Goal: Check status

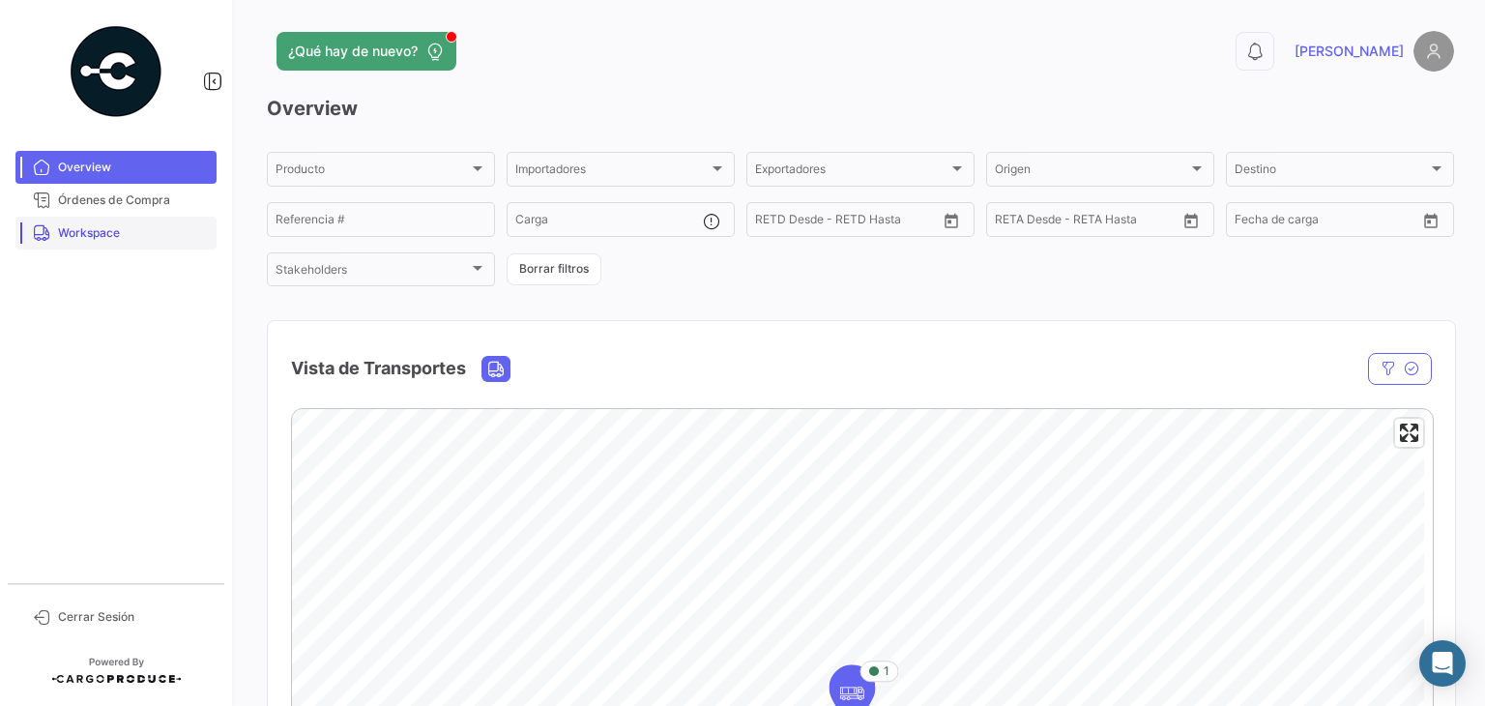
click at [104, 242] on link "Workspace" at bounding box center [115, 233] width 201 height 33
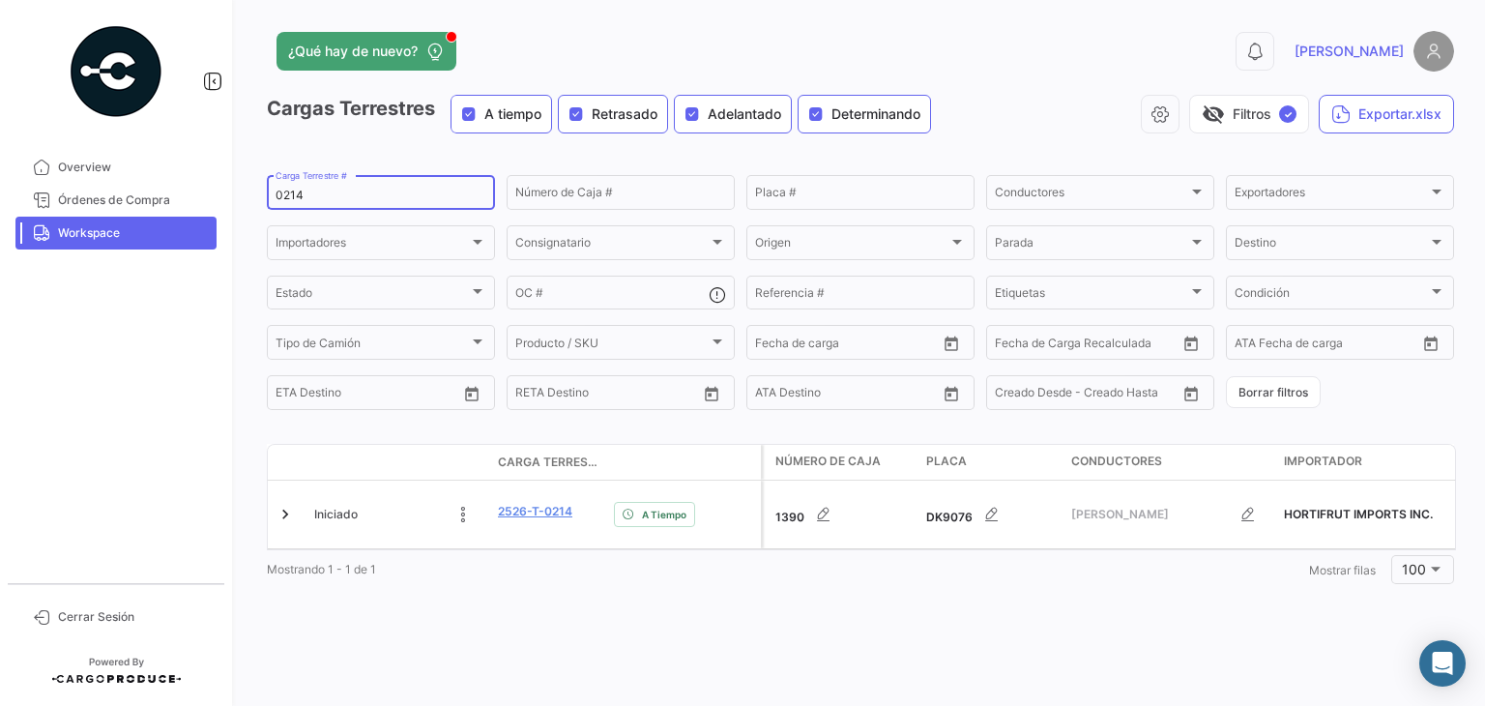
click at [292, 196] on input "0214" at bounding box center [381, 196] width 211 height 14
type input "0220"
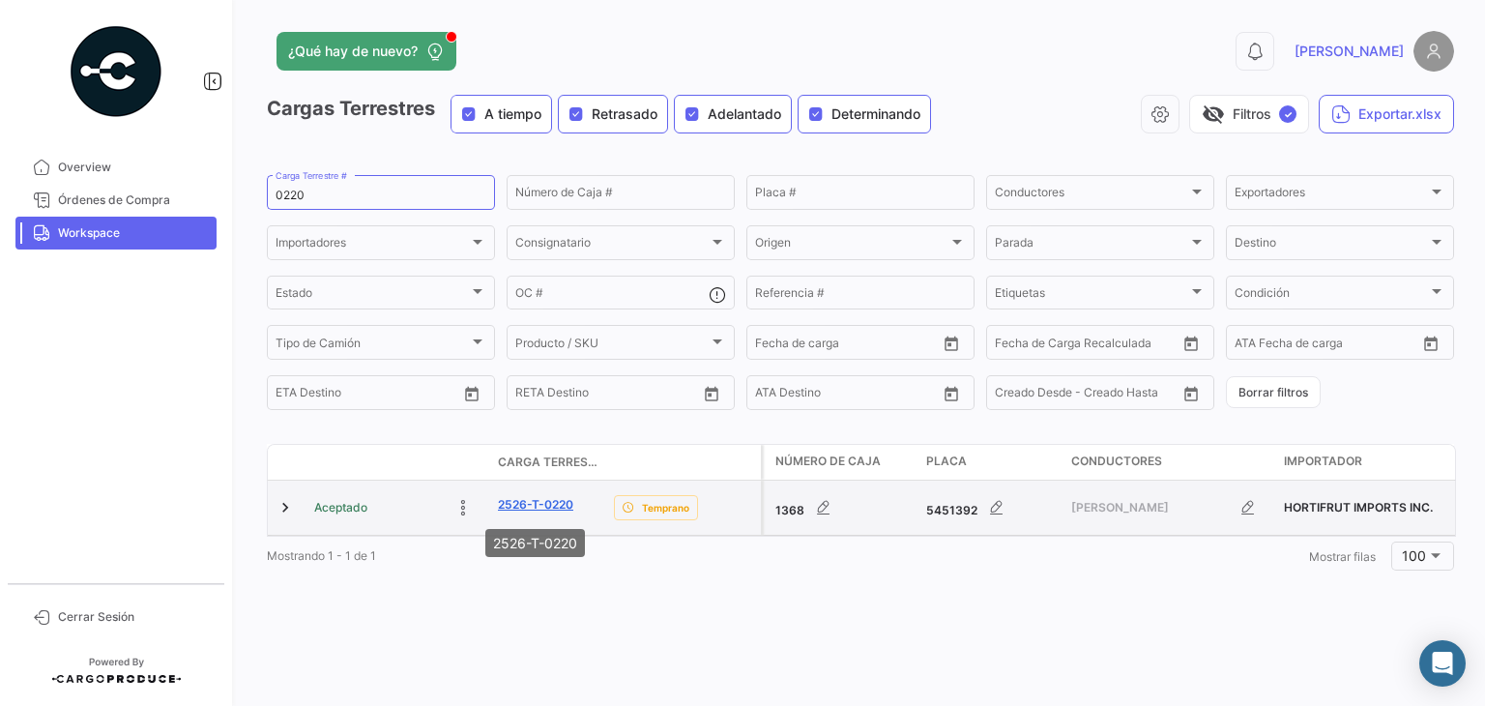
click at [553, 498] on link "2526-T-0220" at bounding box center [535, 504] width 75 height 17
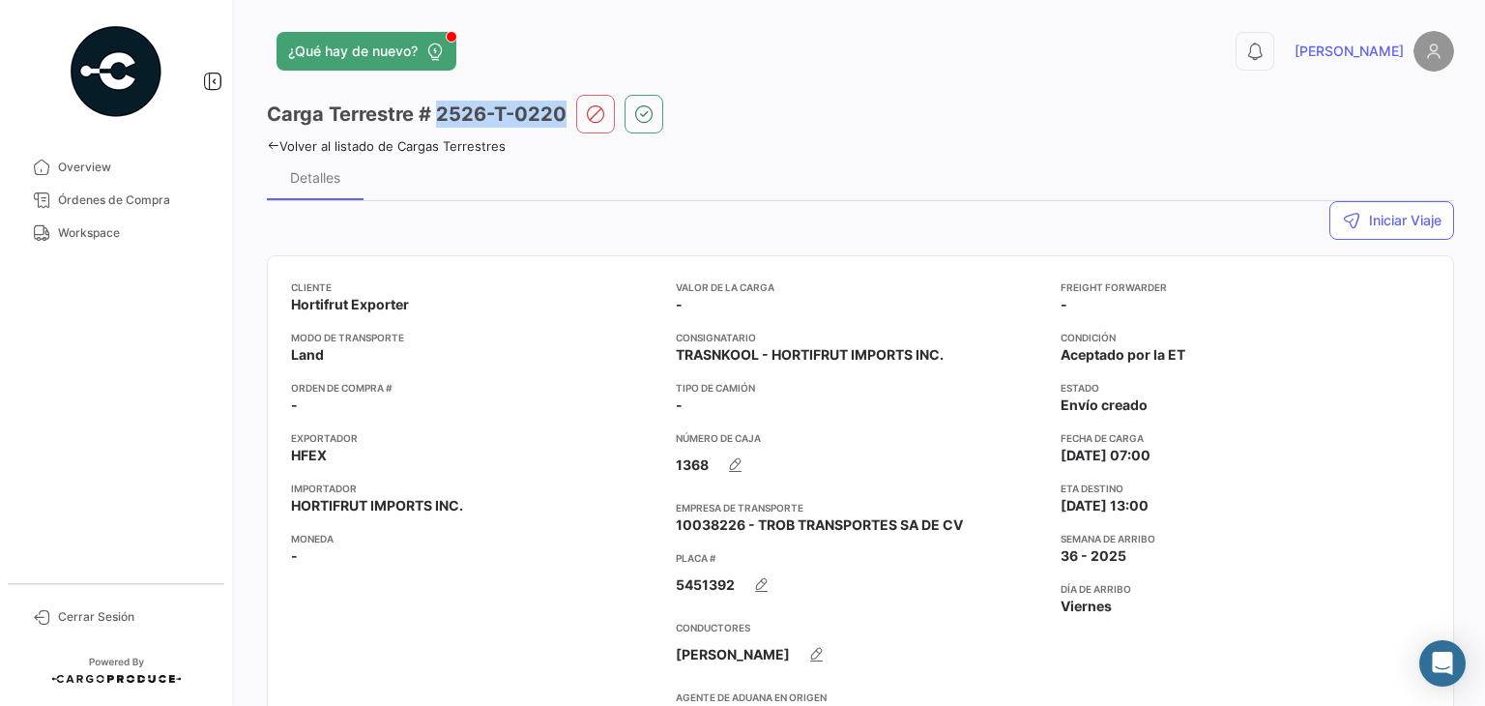
drag, startPoint x: 569, startPoint y: 110, endPoint x: 437, endPoint y: 111, distance: 131.5
click at [437, 111] on div "Carga Terrestre # 2526-T-0220" at bounding box center [861, 114] width 1188 height 39
copy h3 "# 2526-T-0220"
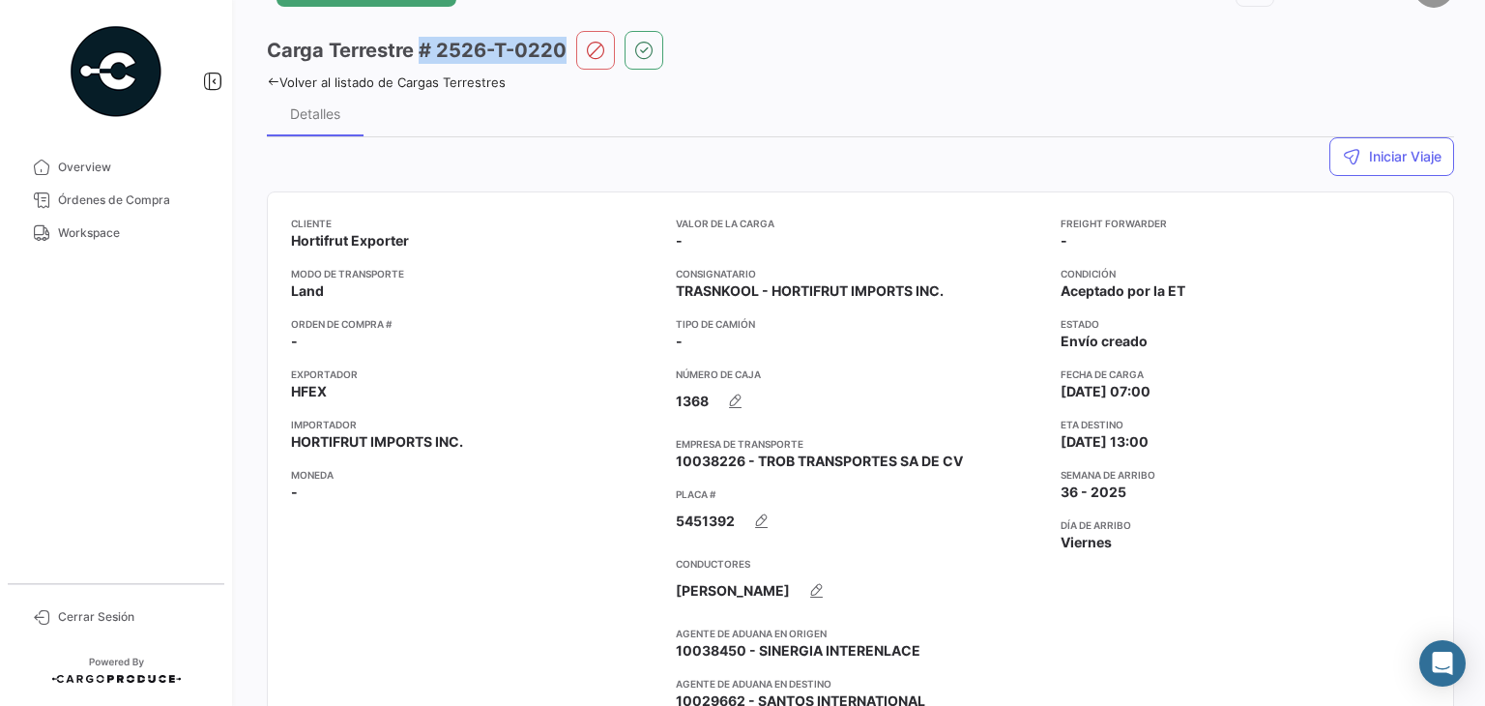
scroll to position [58, 0]
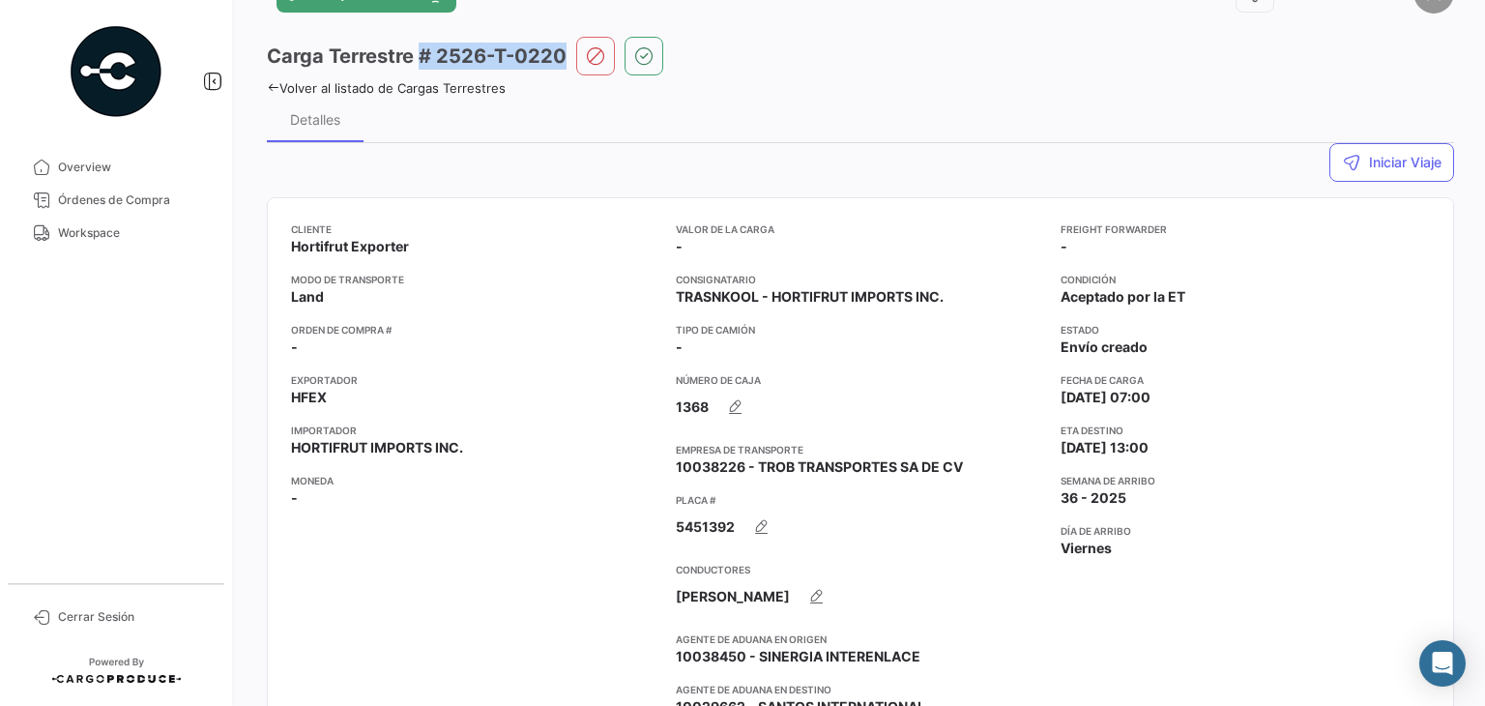
copy h3 "# 2526-T-0220"
